Goal: Task Accomplishment & Management: Manage account settings

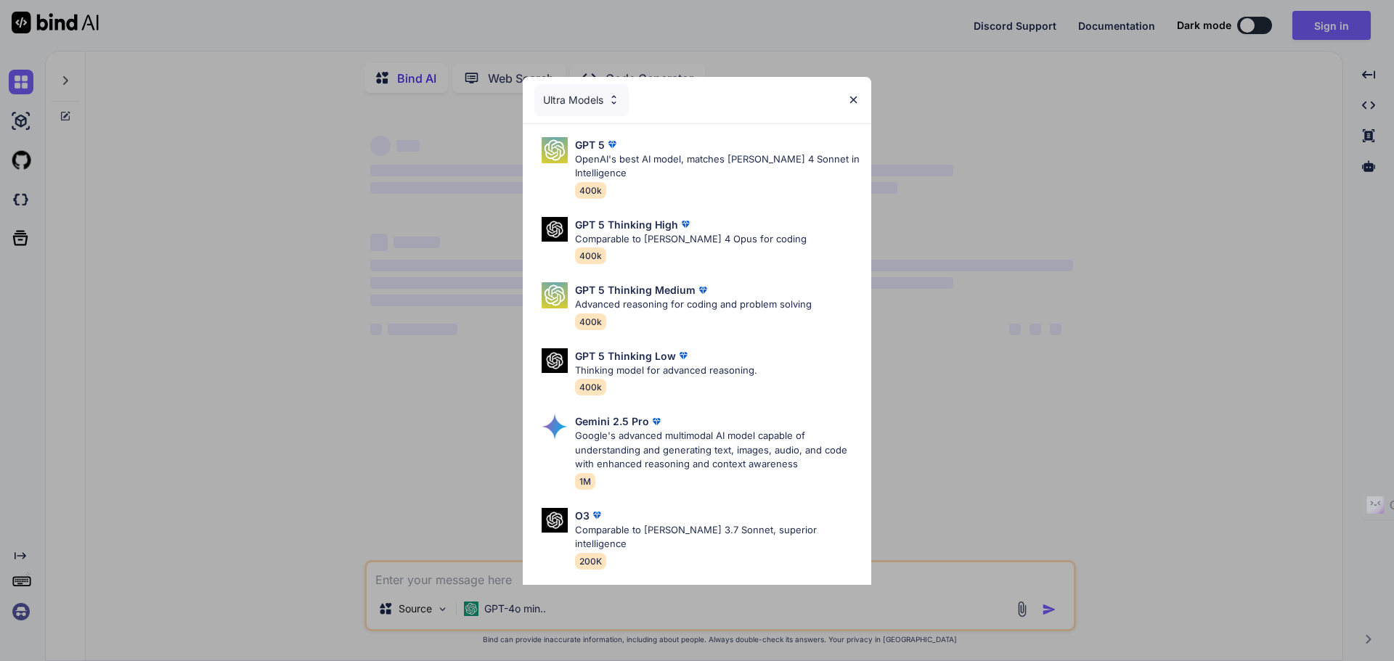
click at [857, 98] on img at bounding box center [853, 100] width 12 height 12
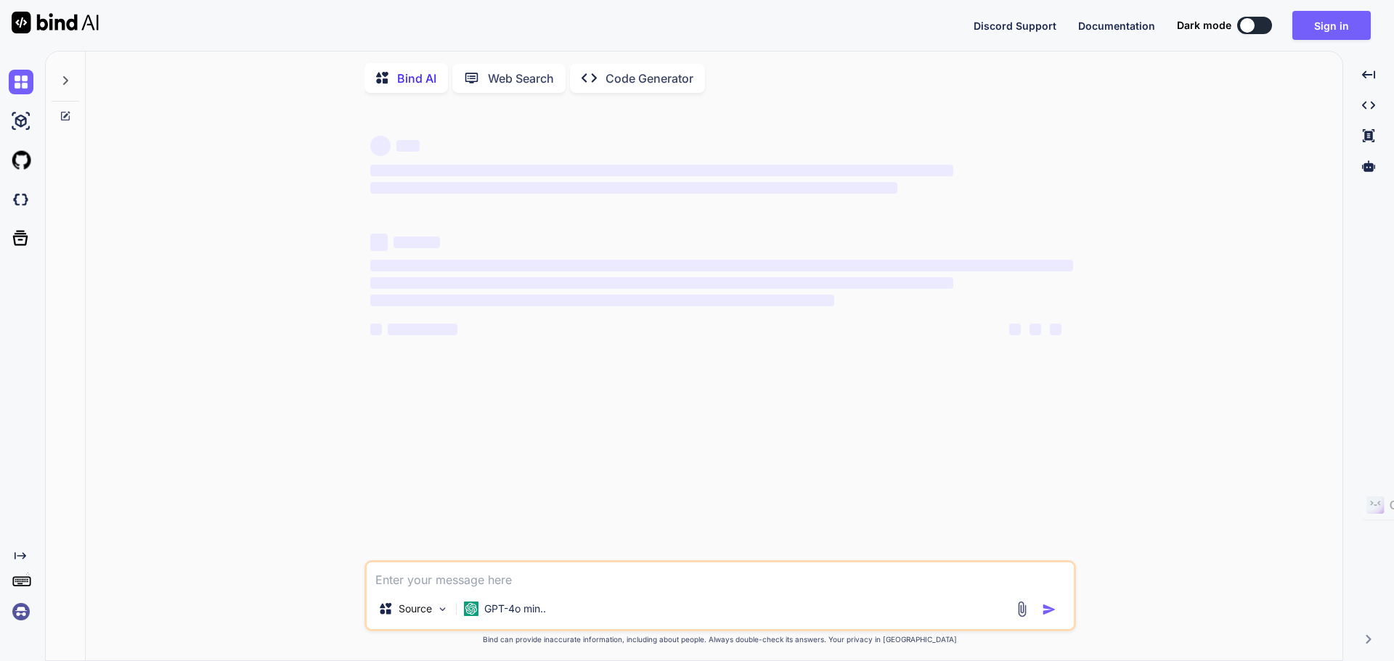
type textarea "x"
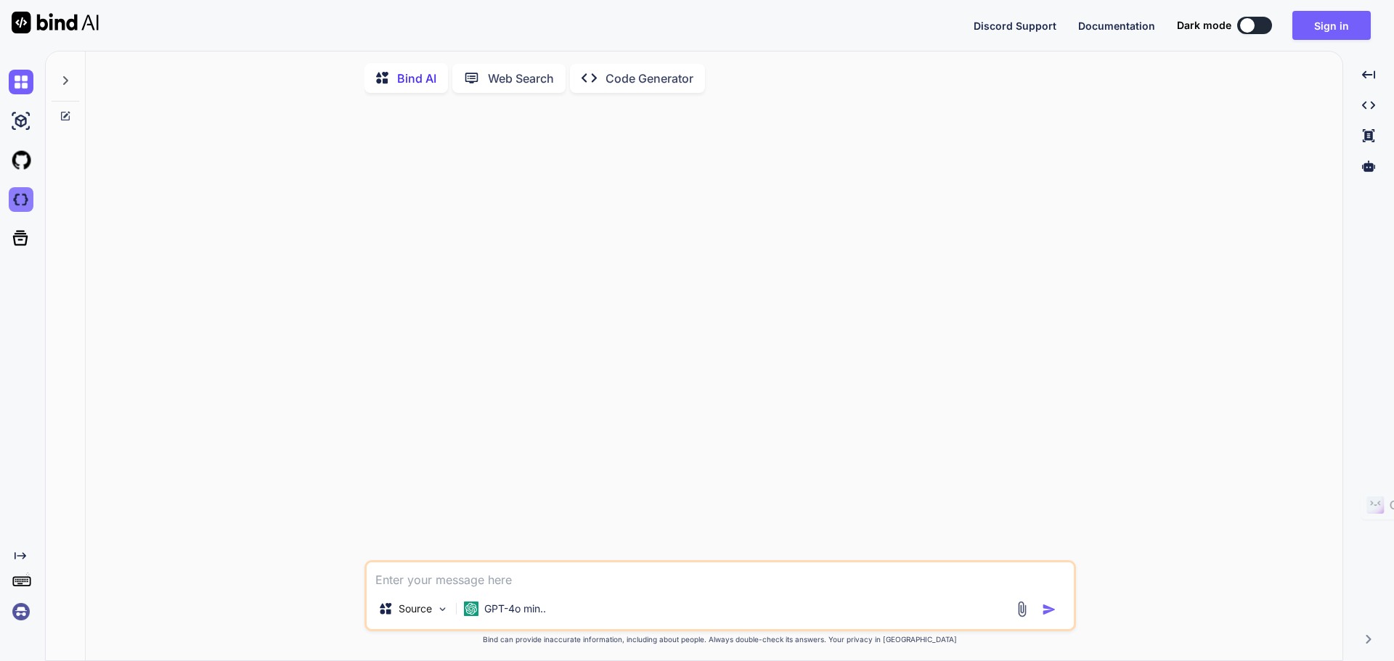
click at [28, 205] on img at bounding box center [21, 199] width 25 height 25
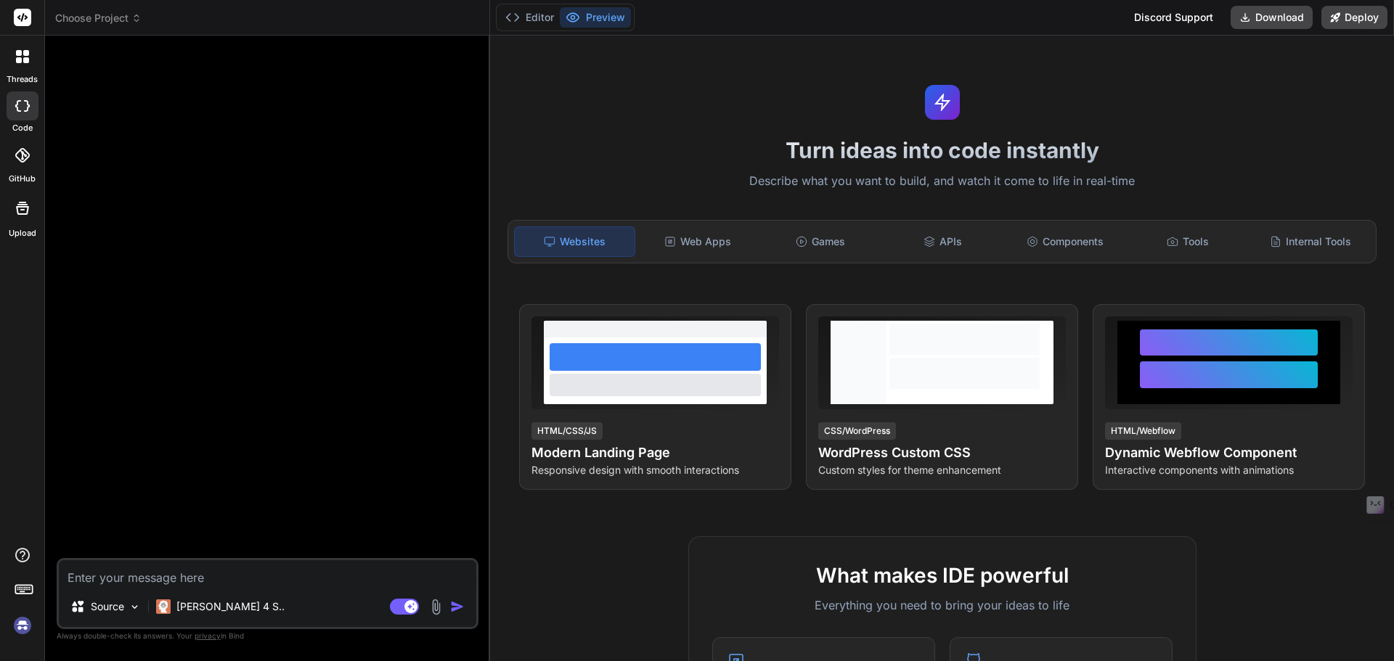
click at [20, 624] on img at bounding box center [22, 626] width 25 height 25
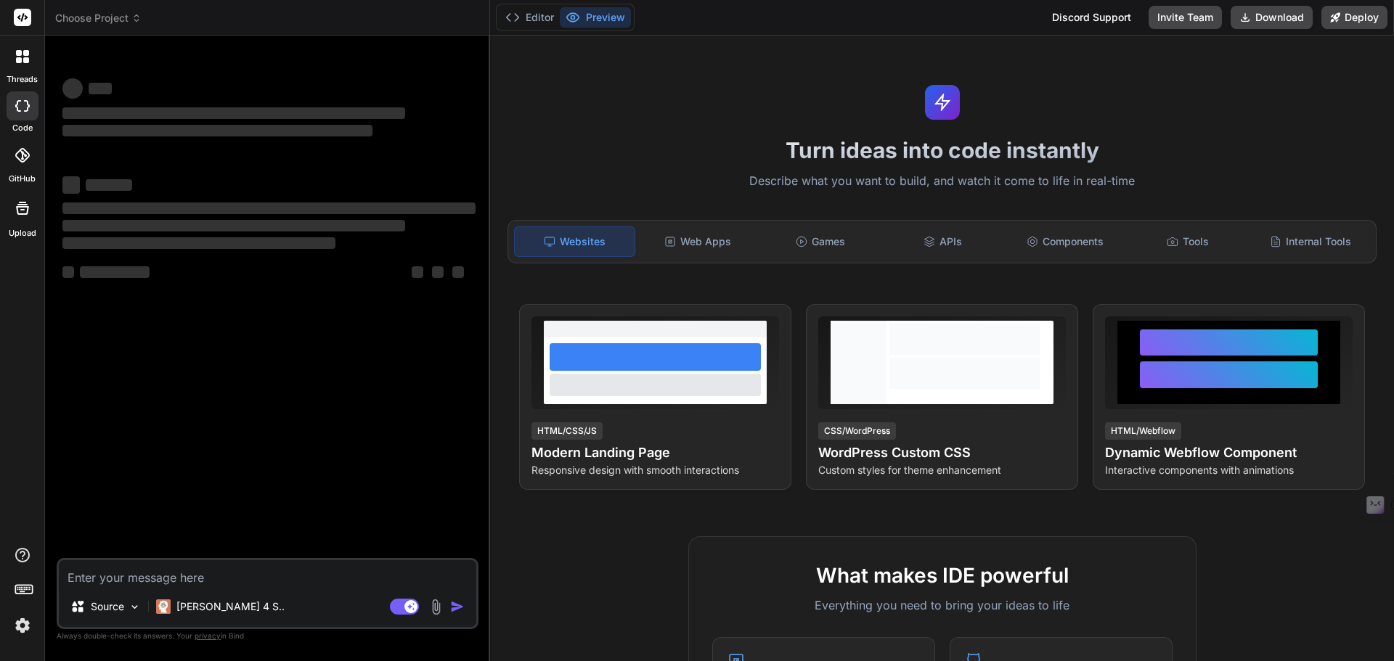
type textarea "x"
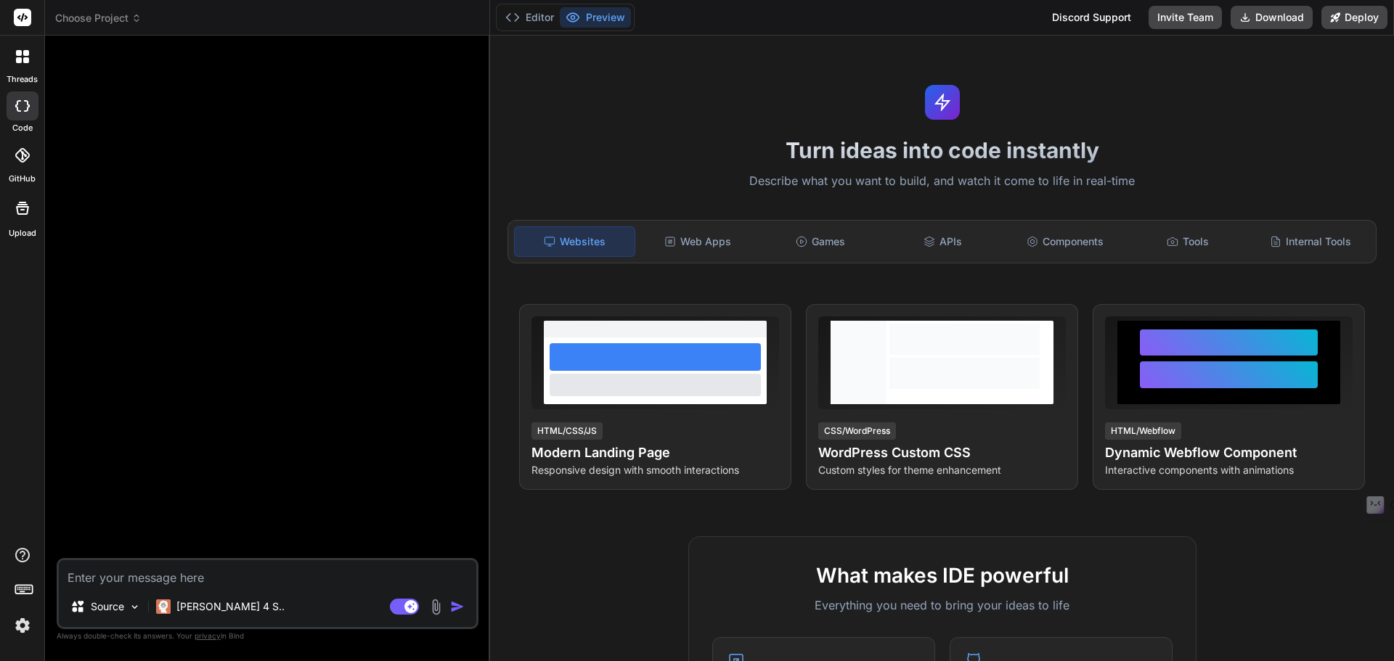
click at [24, 629] on img at bounding box center [22, 626] width 25 height 25
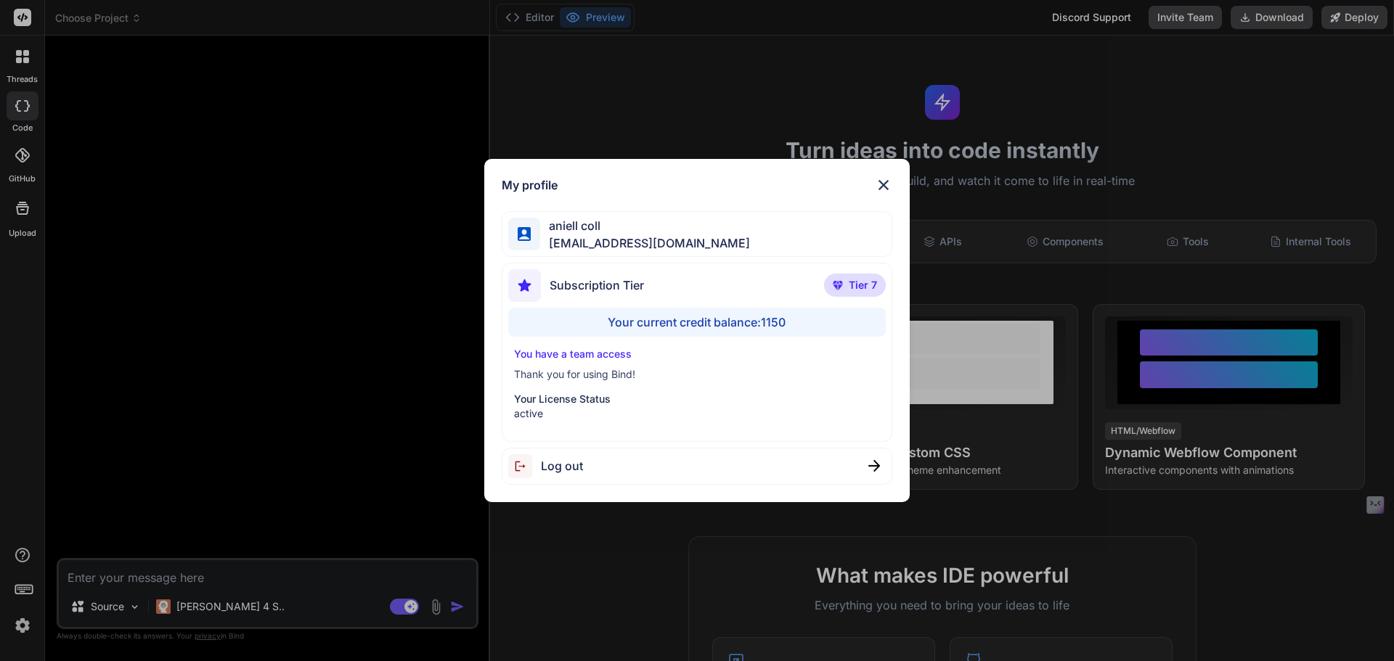
click at [889, 180] on img at bounding box center [883, 184] width 17 height 17
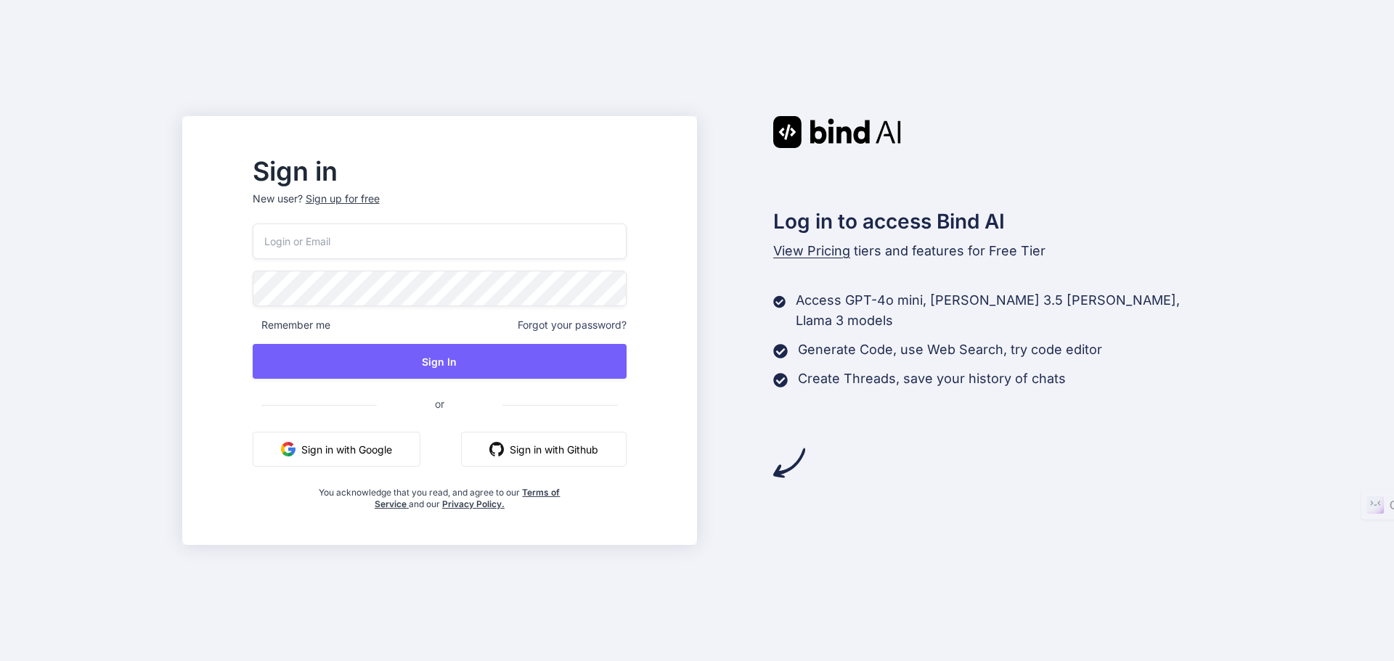
type input "[EMAIL_ADDRESS][DOMAIN_NAME]"
click at [396, 455] on button "Sign in with Google" at bounding box center [337, 449] width 168 height 35
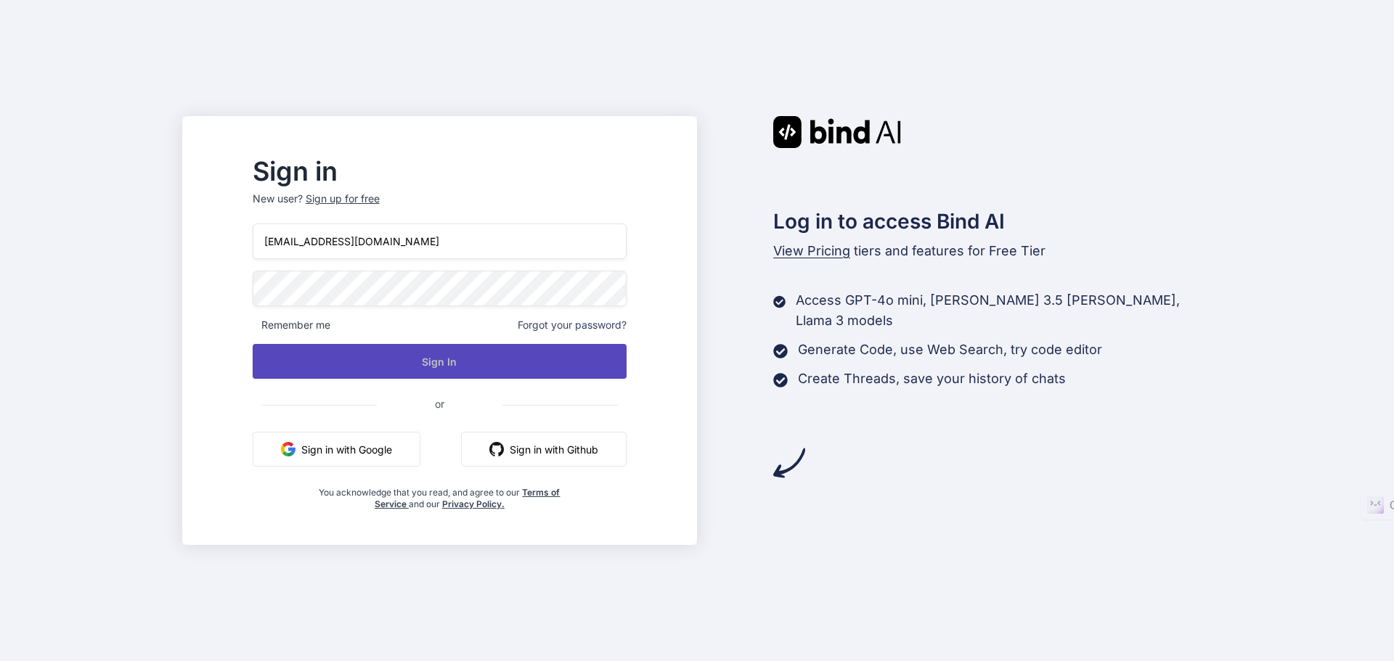
click at [458, 370] on button "Sign In" at bounding box center [440, 361] width 374 height 35
click at [446, 366] on button "Sign In" at bounding box center [440, 361] width 374 height 35
